Goal: Information Seeking & Learning: Understand process/instructions

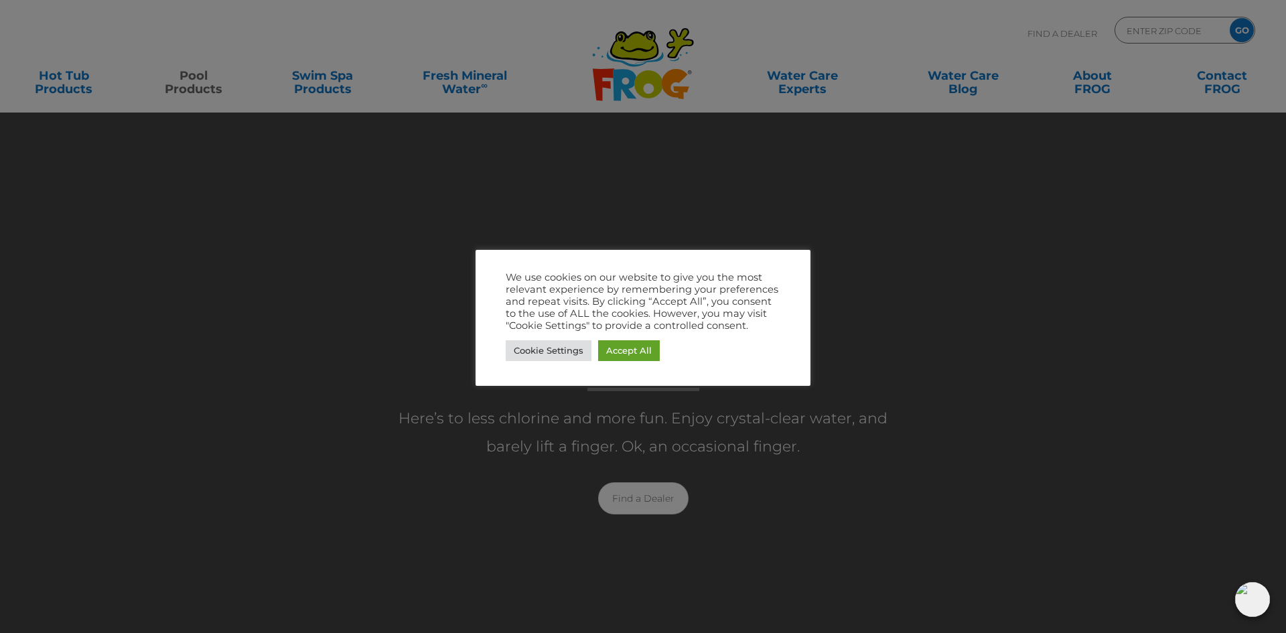
click at [539, 124] on div at bounding box center [643, 316] width 1286 height 633
click at [634, 350] on link "Accept All" at bounding box center [629, 350] width 62 height 21
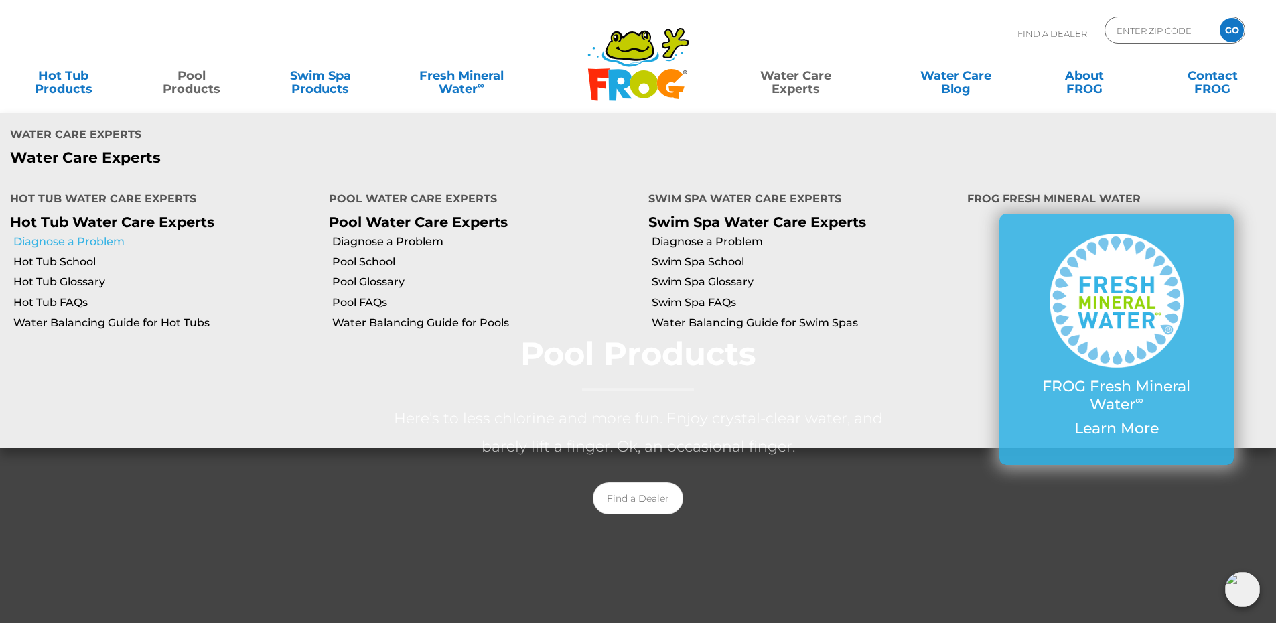
click at [72, 234] on link "Diagnose a Problem" at bounding box center [165, 241] width 305 height 15
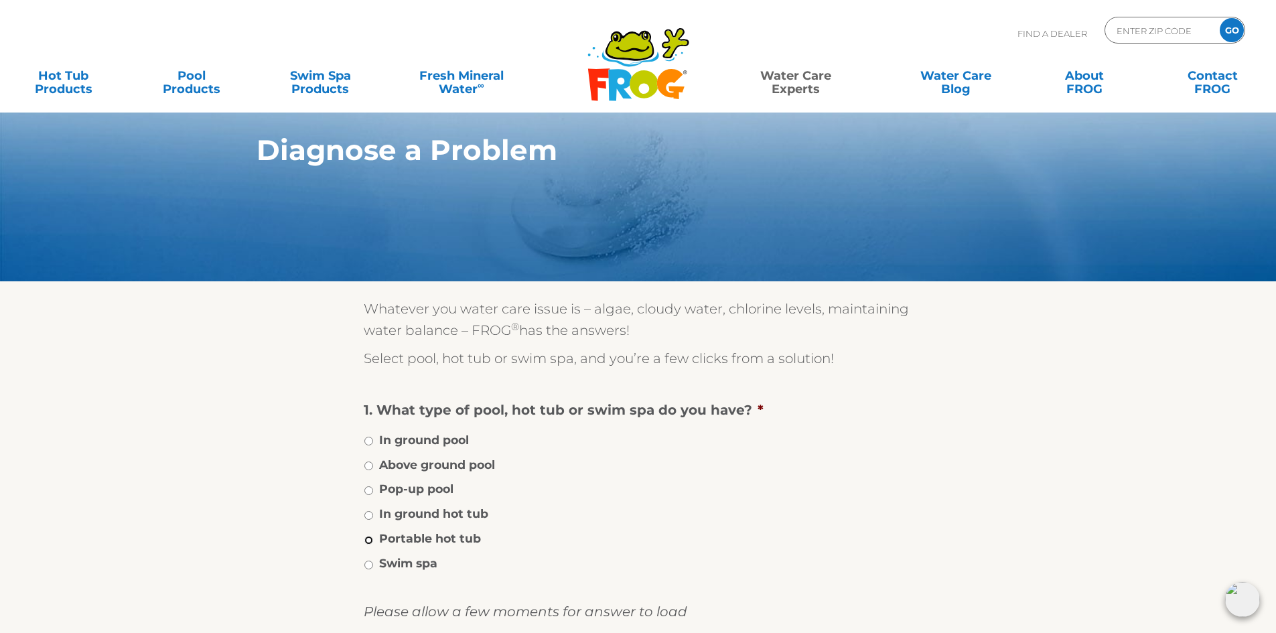
click at [369, 543] on input "Portable hot tub" at bounding box center [368, 540] width 9 height 9
radio input "true"
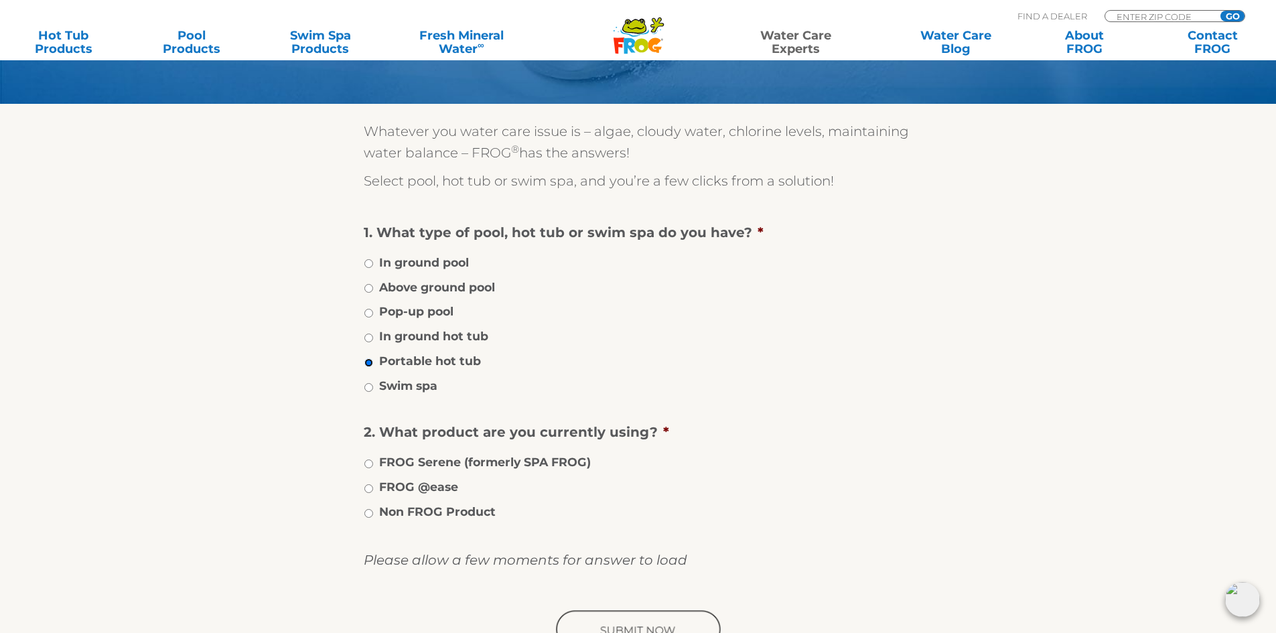
scroll to position [201, 0]
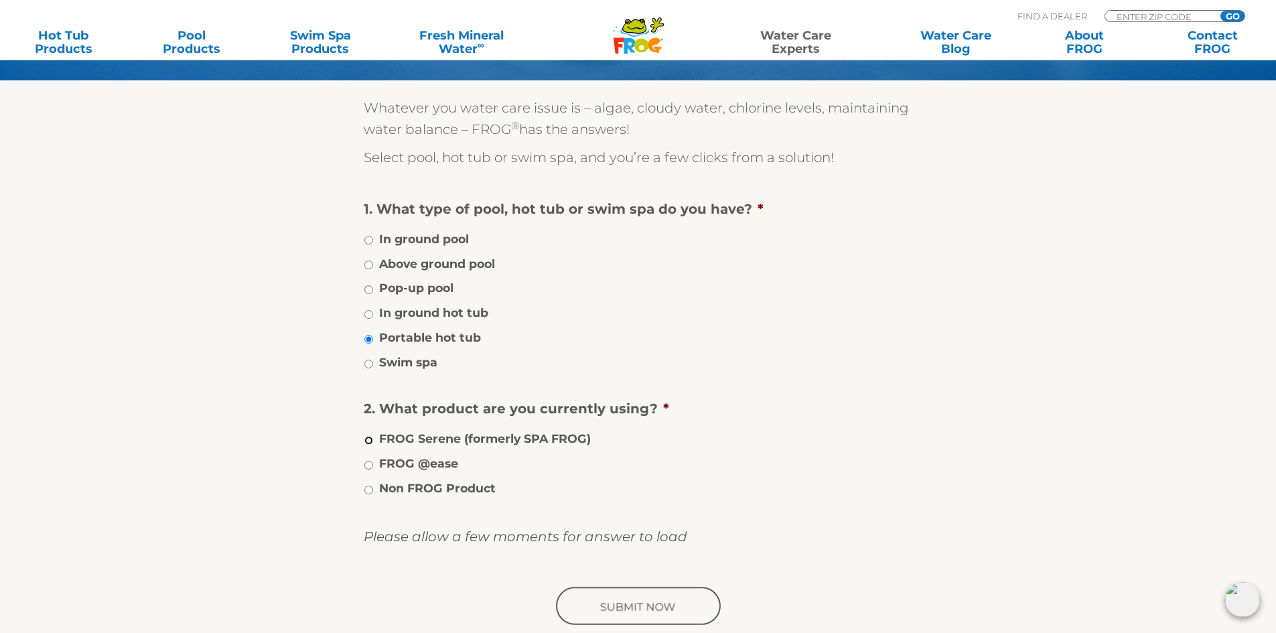
click at [369, 439] on input "FROG Serene (formerly SPA FROG)" at bounding box center [368, 440] width 9 height 9
radio input "true"
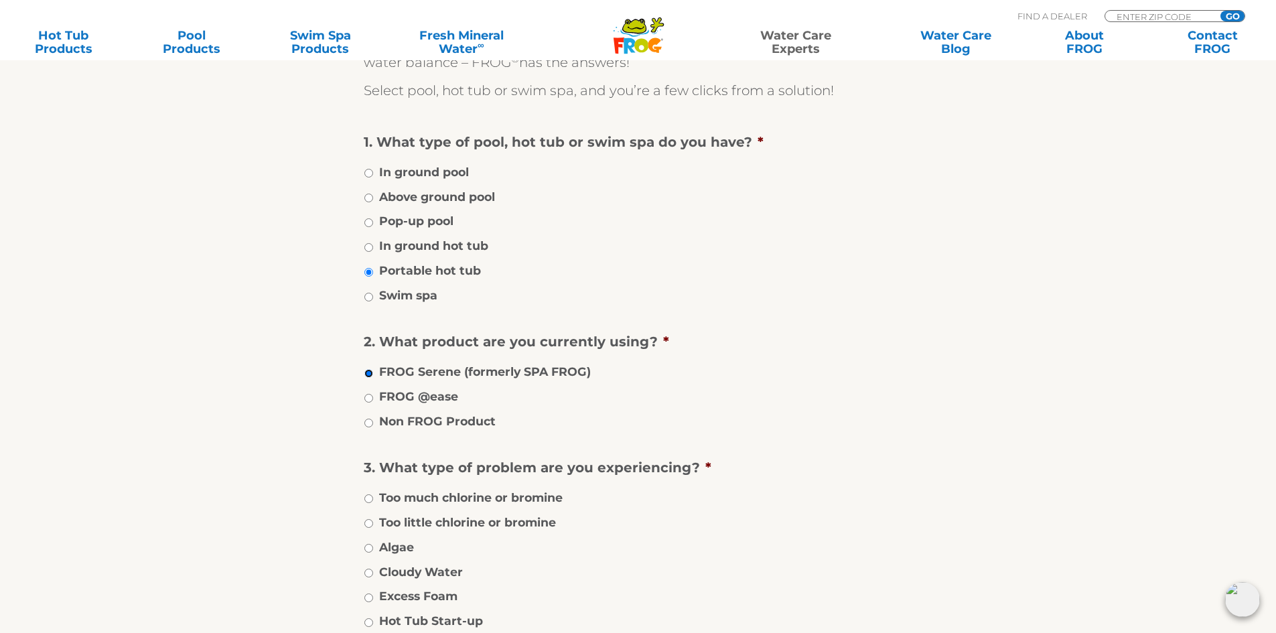
scroll to position [335, 0]
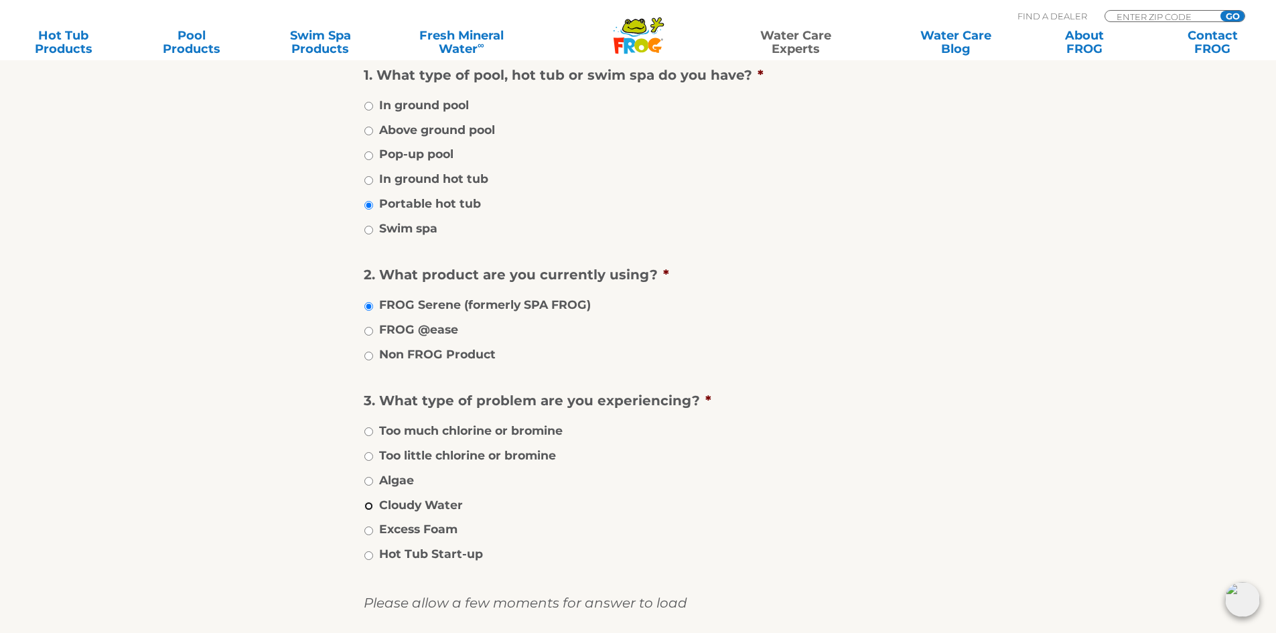
click at [368, 508] on input "Cloudy Water" at bounding box center [368, 506] width 9 height 9
radio input "true"
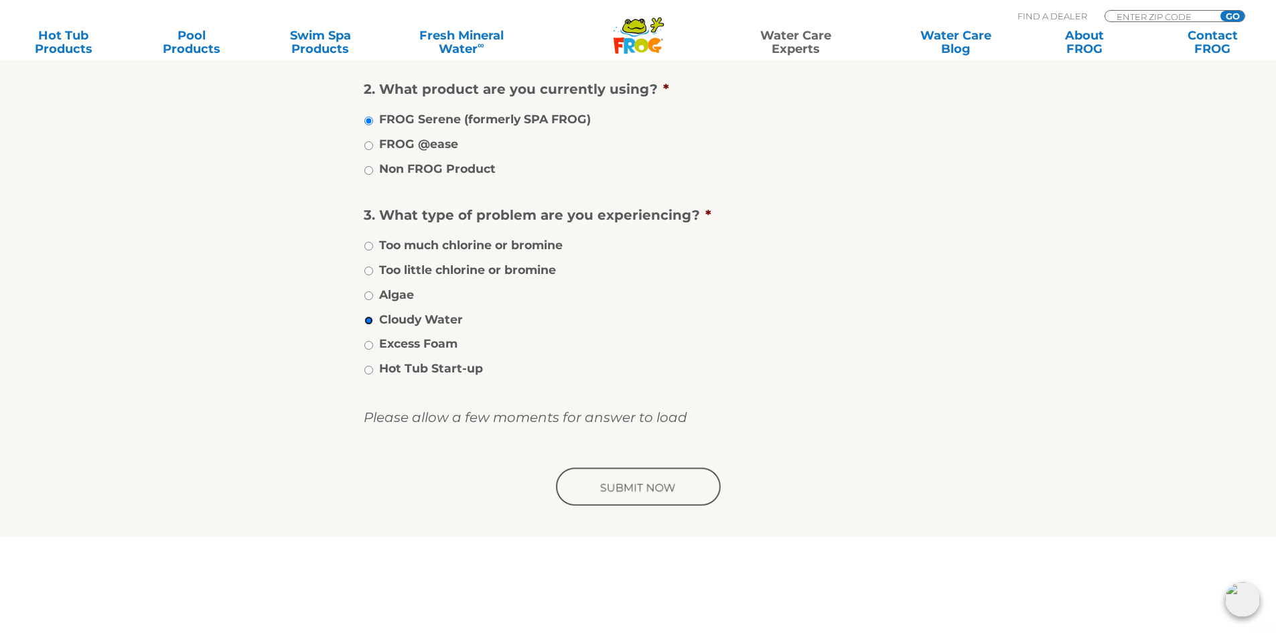
scroll to position [536, 0]
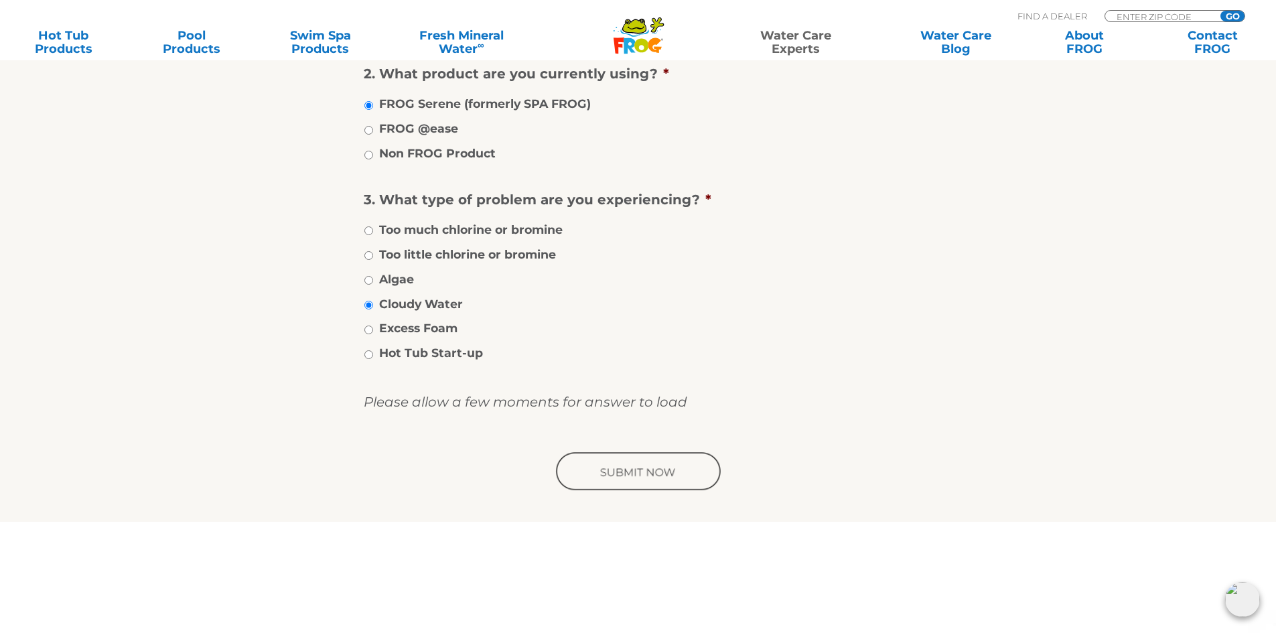
click at [634, 477] on input "image" at bounding box center [638, 472] width 170 height 43
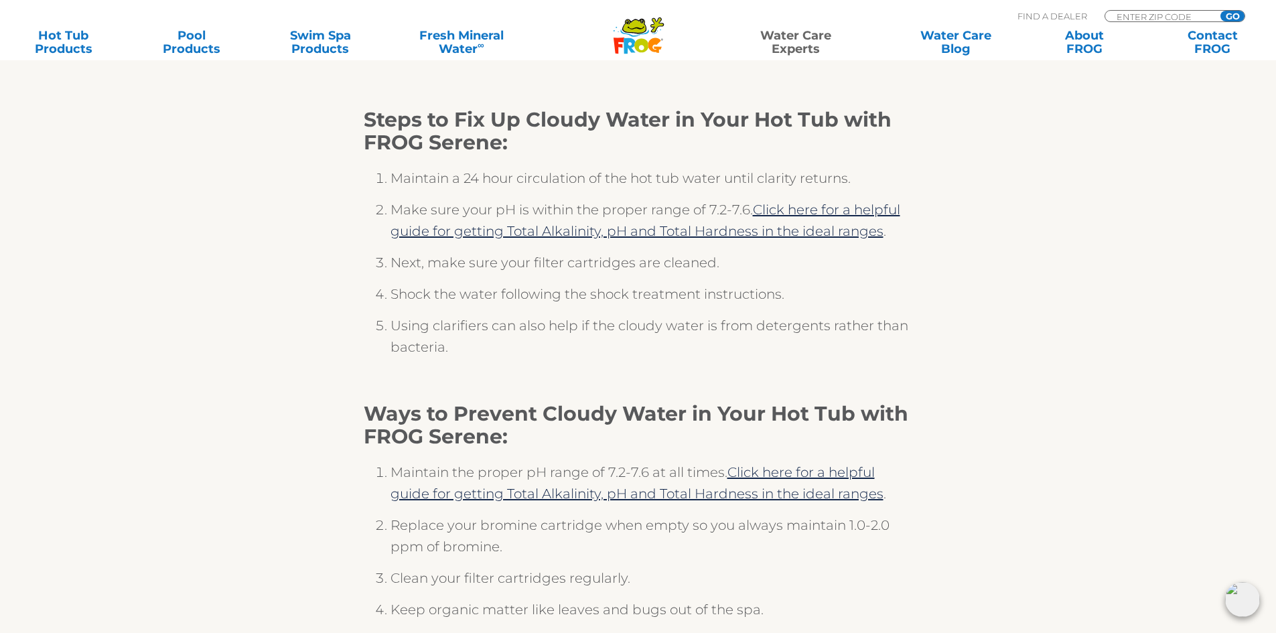
scroll to position [268, 0]
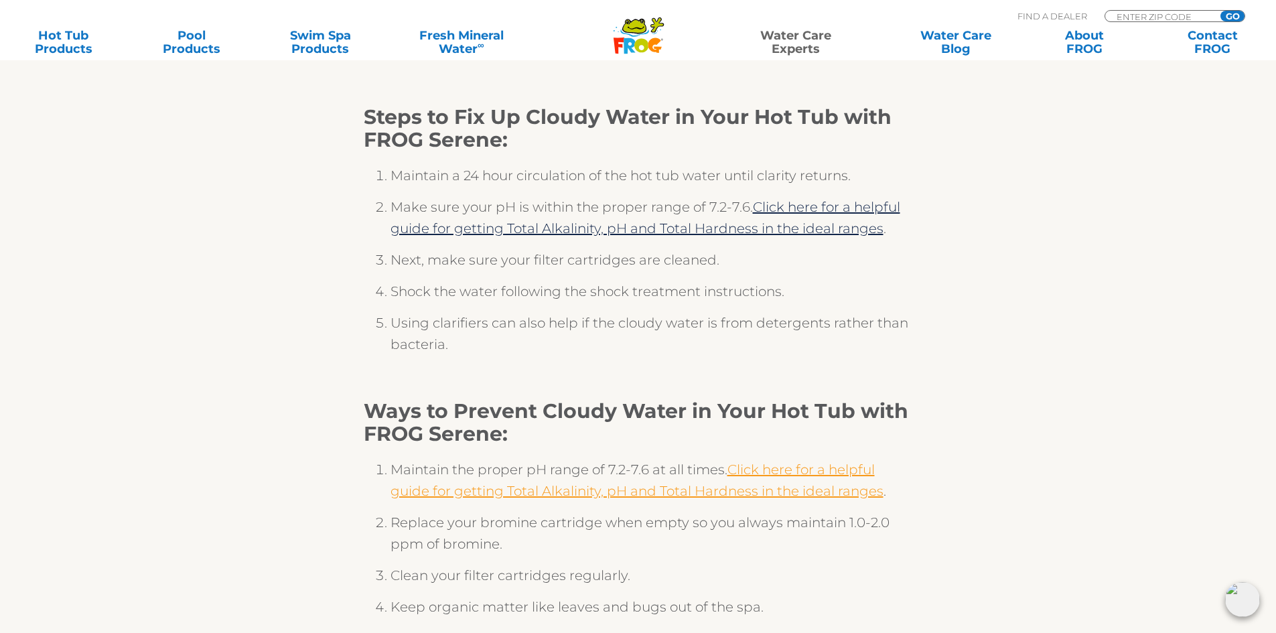
click at [547, 497] on link "Click here for a helpful guide for getting Total Alkalinity, pH and Total Hardn…" at bounding box center [636, 480] width 493 height 38
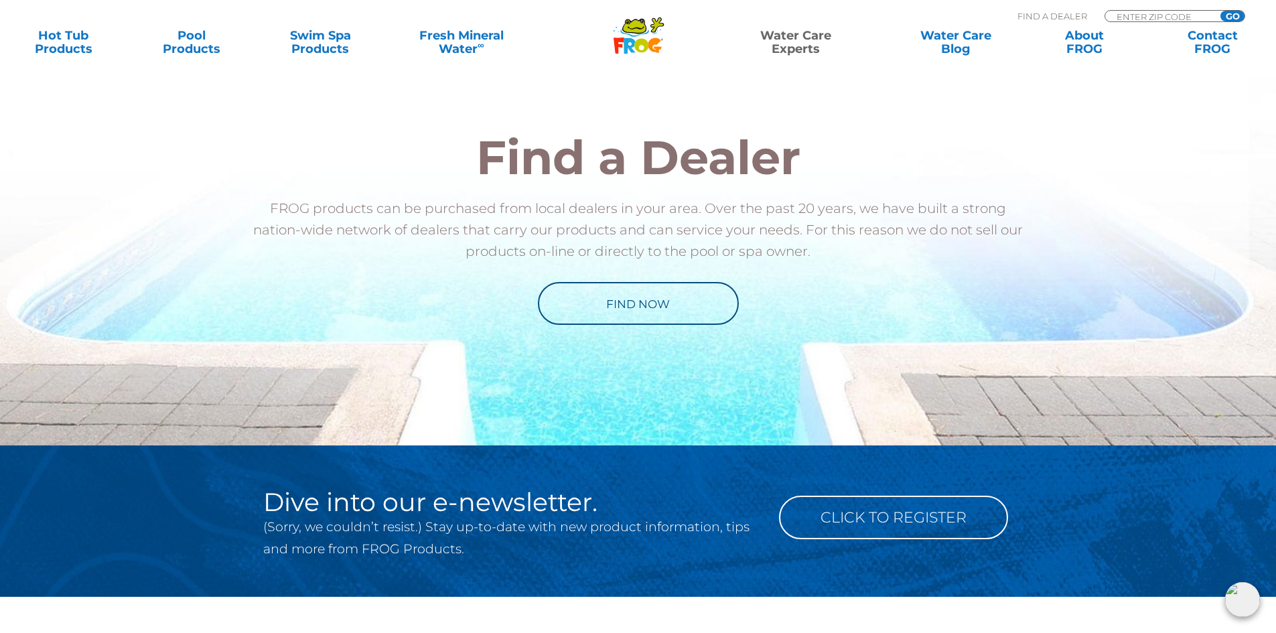
scroll to position [1473, 0]
